Goal: Information Seeking & Learning: Learn about a topic

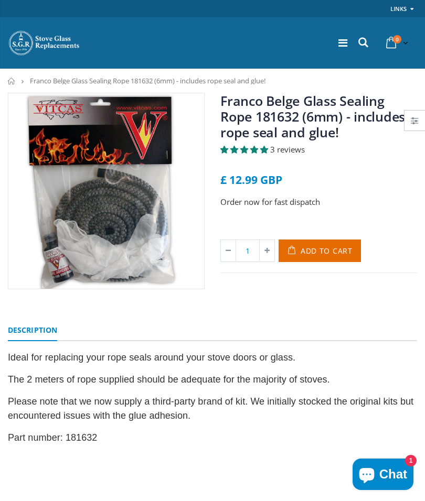
click at [293, 154] on span "3 reviews" at bounding box center [287, 149] width 35 height 10
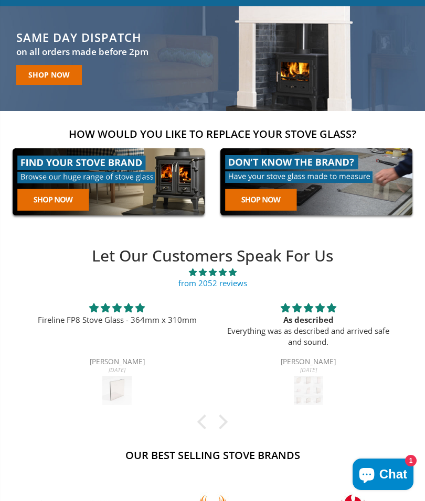
scroll to position [69, 0]
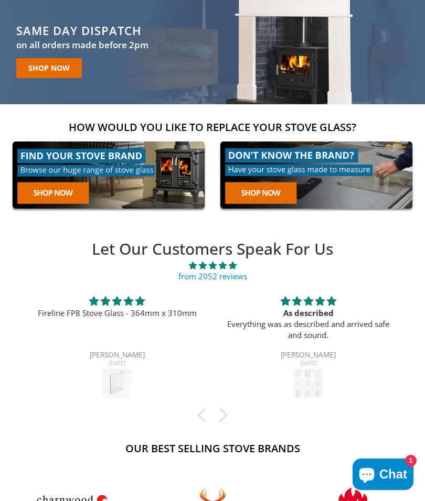
click at [66, 195] on link at bounding box center [108, 175] width 201 height 77
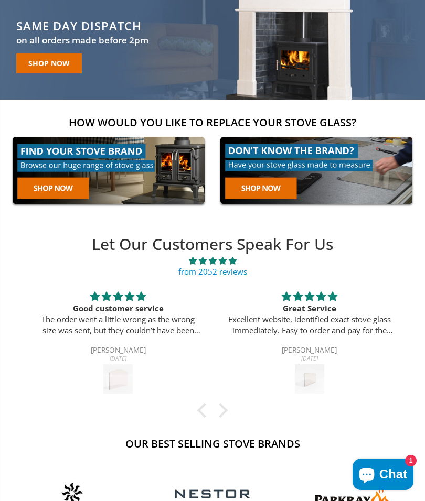
scroll to position [70, 0]
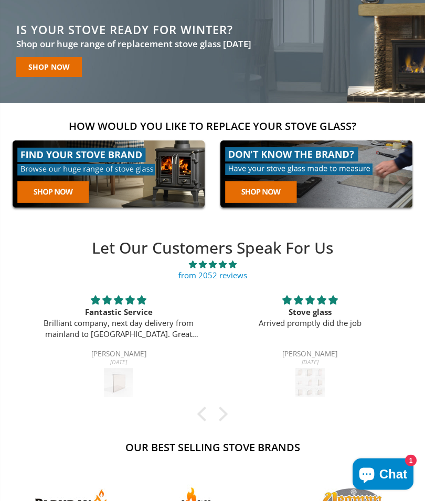
click at [100, 162] on link at bounding box center [108, 174] width 201 height 77
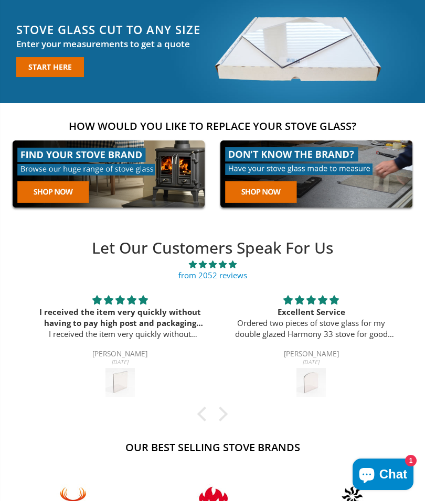
click at [58, 73] on link "Start here" at bounding box center [50, 67] width 68 height 20
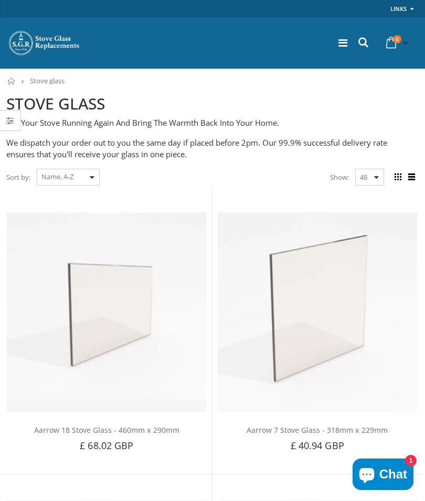
click at [100, 175] on select "Featured Best Selling Name, A-Z Name, Z-A Price, low to high Price, high to low…" at bounding box center [68, 177] width 63 height 17
select select "title-descending"
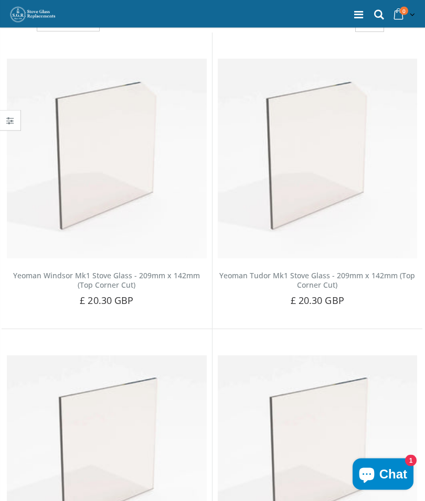
scroll to position [154, 0]
click at [68, 38] on div "Yeoman Windsor Mk1 Stove Glass - 209mm x 142mm (Top Corner Cut) Choose a brand …" at bounding box center [107, 178] width 210 height 292
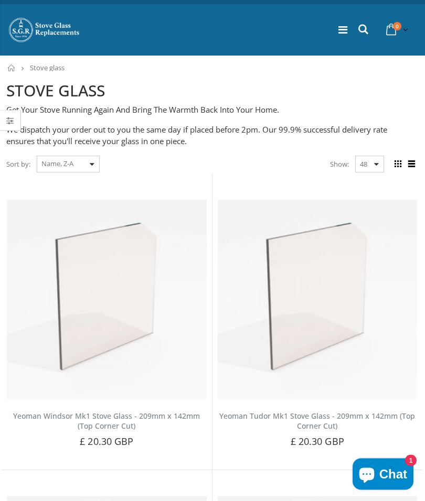
scroll to position [0, 0]
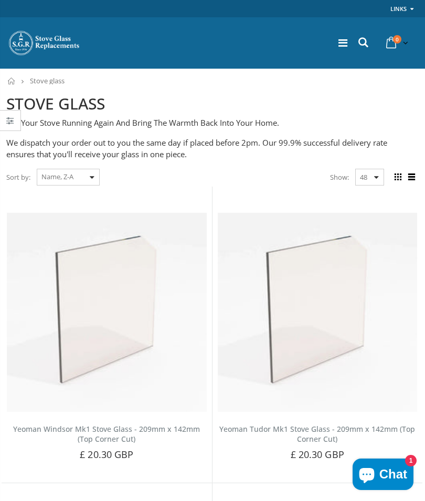
click at [96, 179] on select "Featured Best Selling Name, A-Z Name, Z-A Price, low to high Price, high to low…" at bounding box center [68, 177] width 63 height 17
select select "price-ascending"
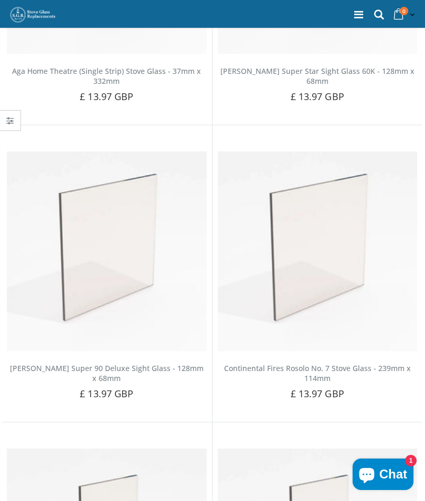
scroll to position [4714, 0]
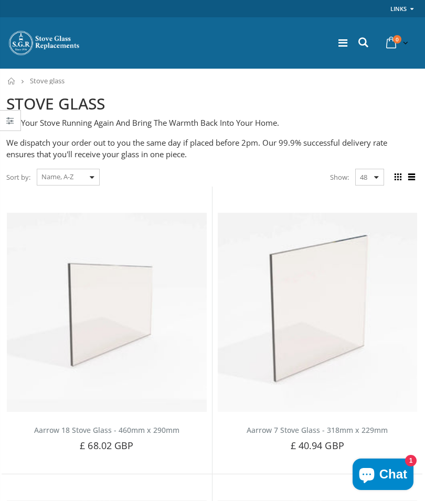
click at [96, 178] on select "Featured Best Selling Name, A-Z Name, Z-A Price, low to high Price, high to low…" at bounding box center [68, 177] width 63 height 17
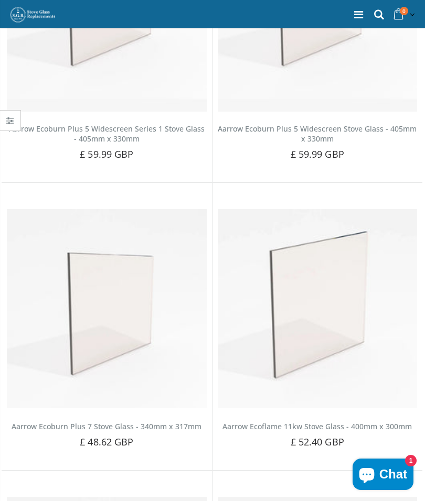
scroll to position [5691, 0]
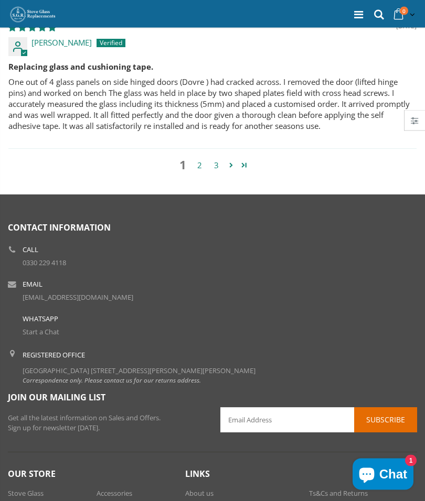
scroll to position [2869, 0]
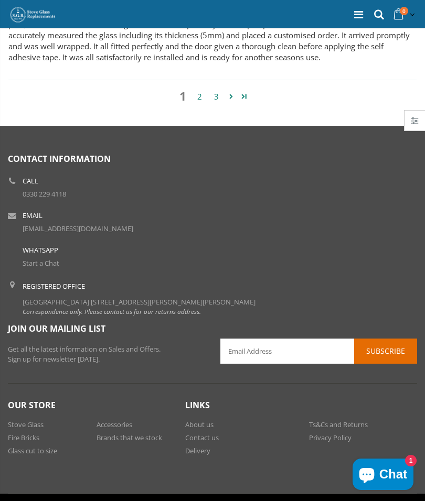
click at [372, 285] on li "Registered Office [GEOGRAPHIC_DATA] [STREET_ADDRESS][PERSON_NAME][PERSON_NAME] …" at bounding box center [212, 299] width 409 height 45
click at [37, 420] on link "Stove Glass" at bounding box center [26, 424] width 36 height 9
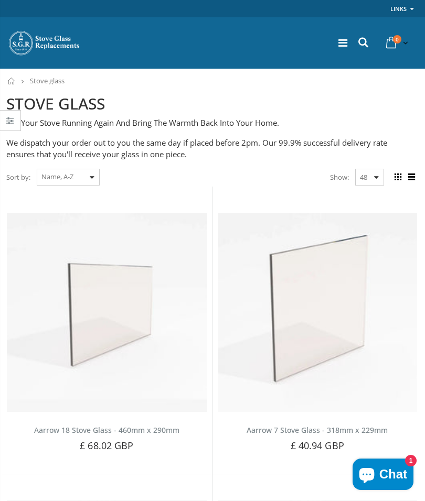
click at [91, 180] on select "Featured Best Selling Name, A-Z Name, Z-A Price, low to high Price, high to low…" at bounding box center [68, 177] width 63 height 17
click at [370, 176] on select "48 24 36 All" at bounding box center [369, 177] width 29 height 17
click at [74, 174] on select "Featured Best Selling Name, A-Z Name, Z-A Price, low to high Price, high to low…" at bounding box center [68, 177] width 63 height 17
select select "created-ascending"
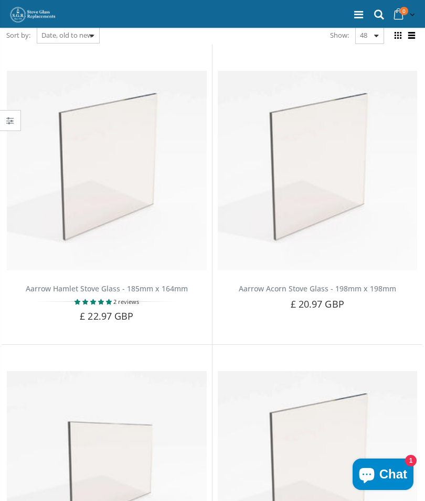
scroll to position [167, 0]
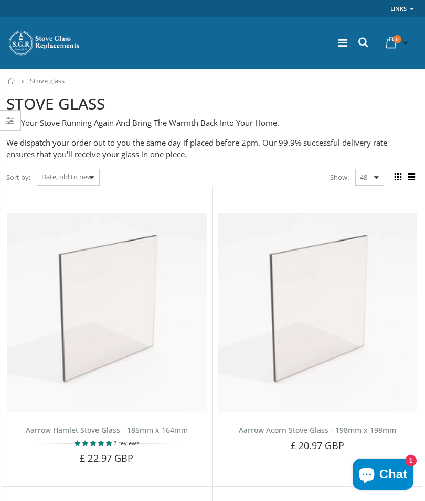
click at [132, 185] on div "Sort by: Featured Best Selling Name, A-Z Name, Z-A Price, low to high Price, hi…" at bounding box center [211, 177] width 411 height 18
click at [128, 179] on div "Sort by: Featured Best Selling Name, A-Z Name, Z-A Price, low to high Price, hi…" at bounding box center [211, 177] width 411 height 18
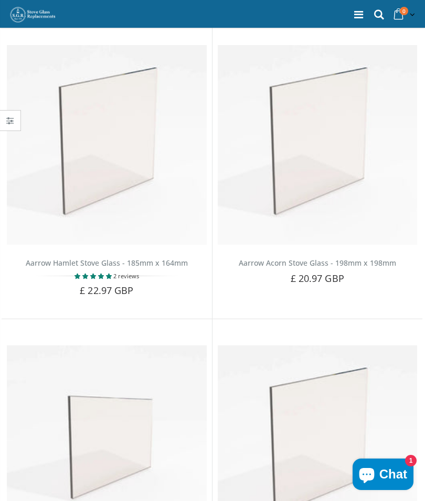
scroll to position [167, 0]
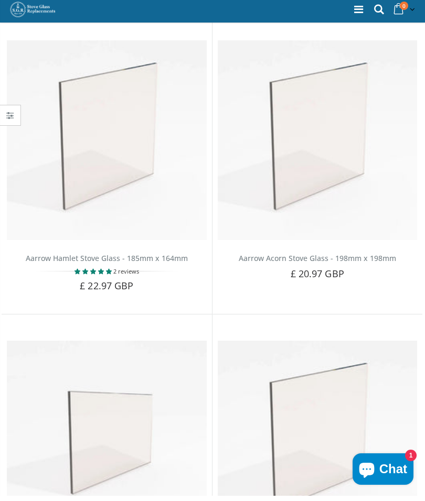
click at [177, 299] on div "Aarrow Hamlet Stove Glass - 185mm x 164mm 2 reviews Choose a brand that lasts w…" at bounding box center [107, 166] width 210 height 295
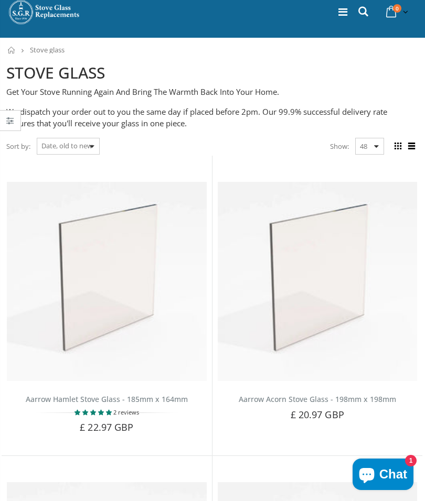
scroll to position [0, 0]
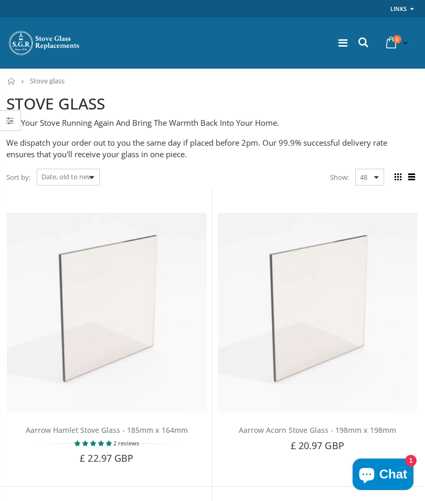
click at [390, 111] on h2 "STOVE GLASS" at bounding box center [211, 103] width 411 height 21
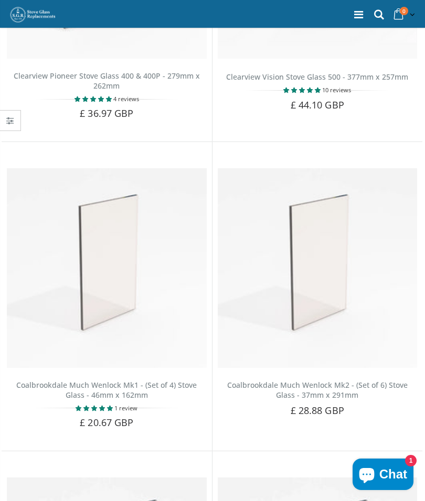
scroll to position [6055, 0]
